Goal: Find contact information: Find contact information

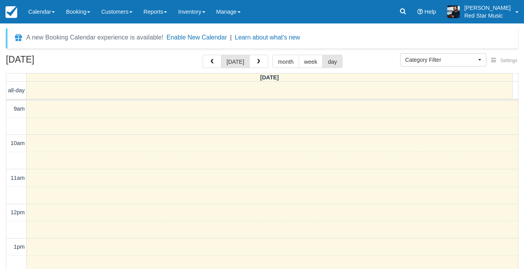
select select
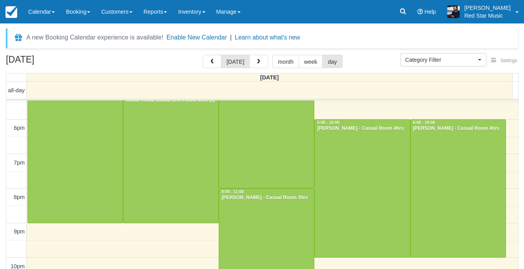
scroll to position [293, 0]
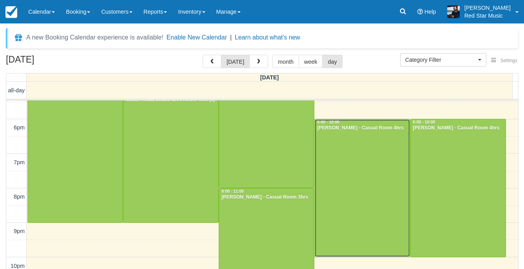
click at [346, 205] on div at bounding box center [362, 188] width 95 height 138
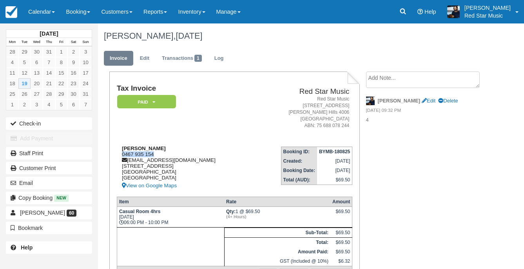
drag, startPoint x: 155, startPoint y: 153, endPoint x: 122, endPoint y: 156, distance: 33.0
click at [122, 156] on div "Cameron McCulloch 0467 935 154 cameronjmcculloch@gmail.com 1/65 Berwick Street …" at bounding box center [185, 168] width 137 height 45
copy div "0467 935 154"
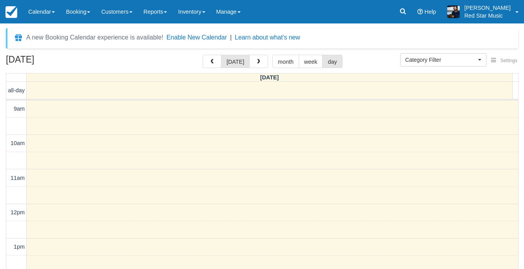
select select
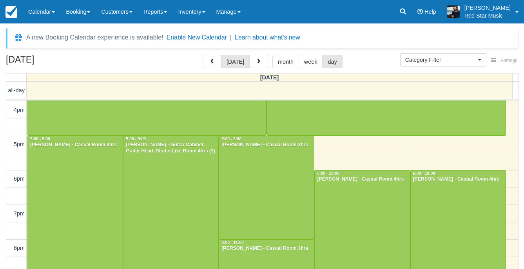
scroll to position [242, 0]
click at [436, 203] on div at bounding box center [458, 239] width 95 height 138
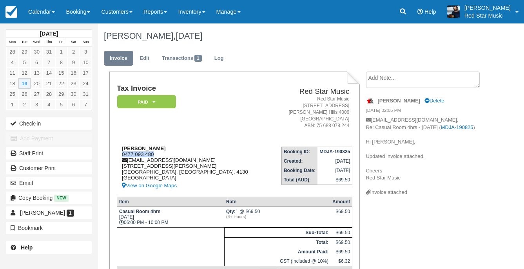
drag, startPoint x: 157, startPoint y: 154, endPoint x: 118, endPoint y: 155, distance: 39.6
click at [118, 155] on div "Darcey Shuttleworth 0477 093 480 darceys04@gmail.com 101 Trudy Crescent Cornubi…" at bounding box center [193, 168] width 153 height 45
copy div "0477 093 480"
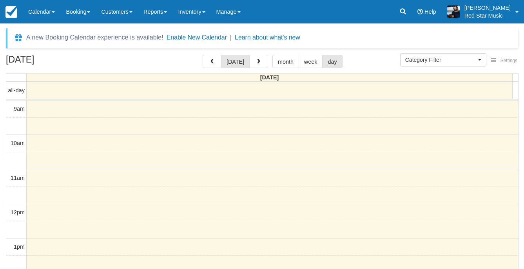
select select
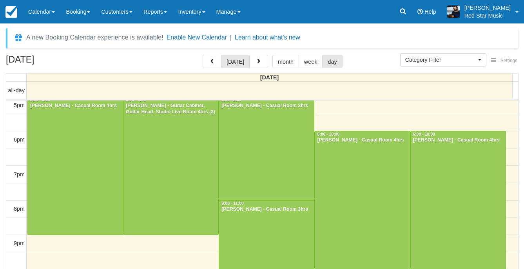
scroll to position [281, 0]
click at [241, 232] on div at bounding box center [266, 252] width 95 height 103
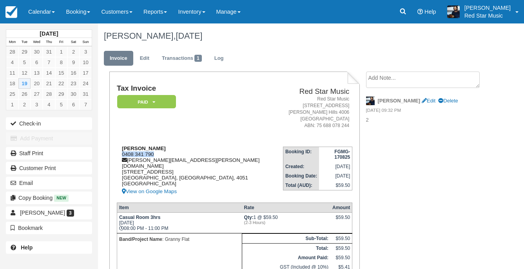
drag, startPoint x: 144, startPoint y: 155, endPoint x: 120, endPoint y: 155, distance: 24.3
click at [120, 155] on div "[PERSON_NAME] 0408 341 790 [EMAIL_ADDRESS][PERSON_NAME][DOMAIN_NAME] [STREET_AD…" at bounding box center [200, 171] width 166 height 51
copy div "0408 341 790"
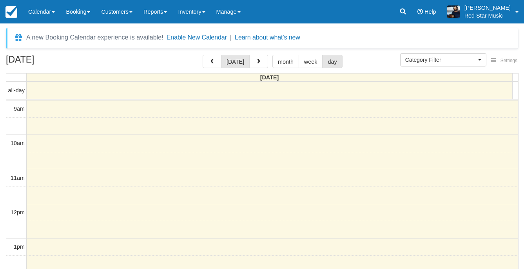
select select
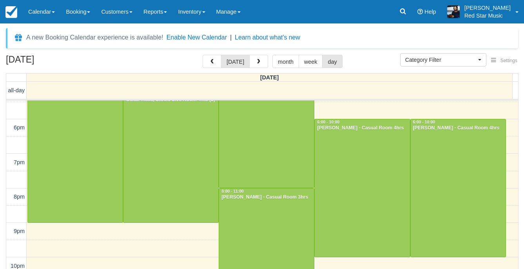
scroll to position [25, 0]
